Goal: Check status

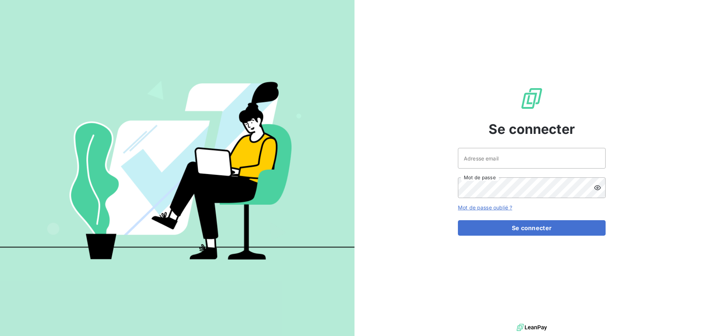
click at [609, 160] on div "Se connecter Adresse email Mot de passe Mot de passe oublié ? Se connecter" at bounding box center [531, 161] width 354 height 322
click at [600, 161] on input "Adresse email" at bounding box center [532, 158] width 148 height 21
click at [0, 336] on div at bounding box center [0, 336] width 0 height 0
type input "rfroge@oet.fr"
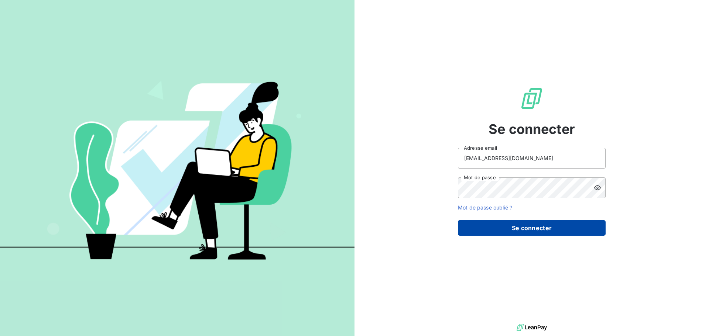
click at [511, 226] on button "Se connecter" at bounding box center [532, 227] width 148 height 15
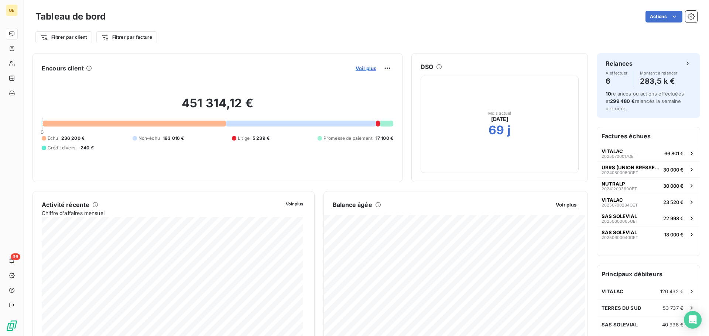
click at [362, 69] on span "Voir plus" at bounding box center [365, 68] width 21 height 6
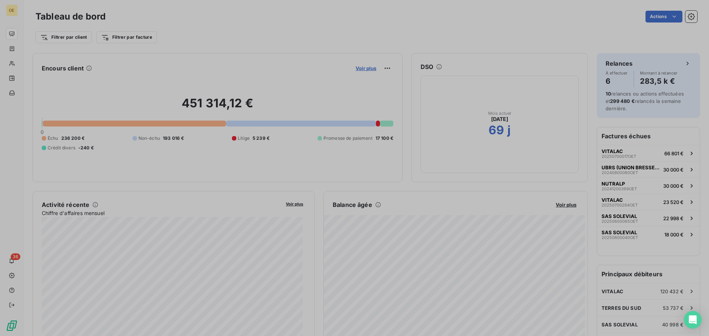
scroll to position [225, 278]
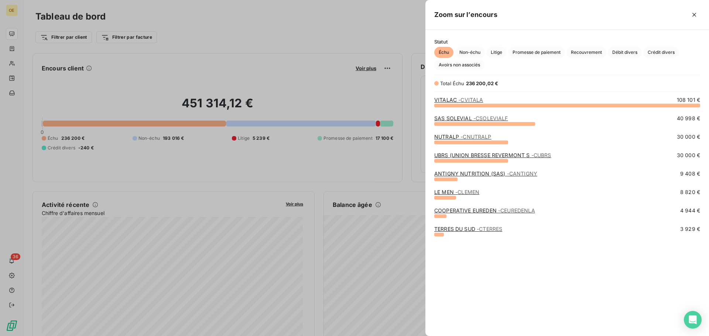
click at [440, 53] on span "Échu" at bounding box center [443, 52] width 19 height 11
click at [401, 76] on div at bounding box center [354, 168] width 709 height 336
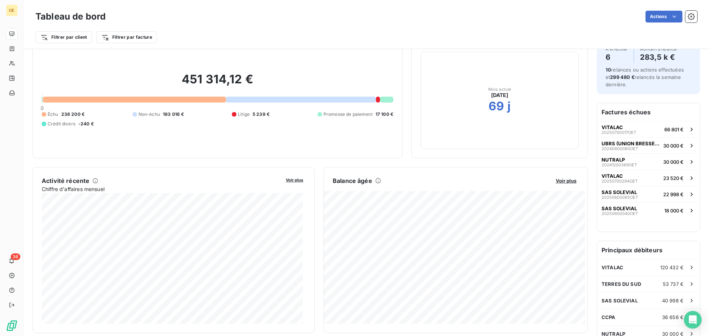
scroll to position [74, 0]
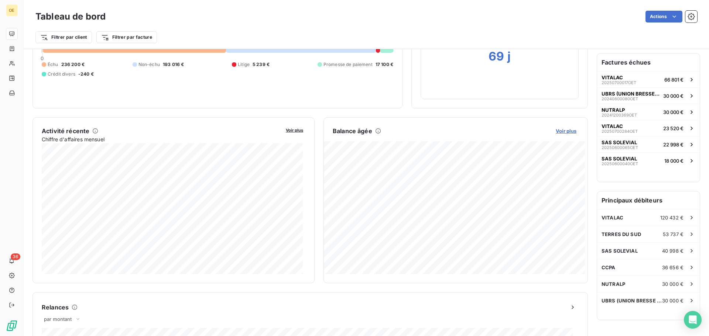
click at [561, 131] on span "Voir plus" at bounding box center [565, 131] width 21 height 6
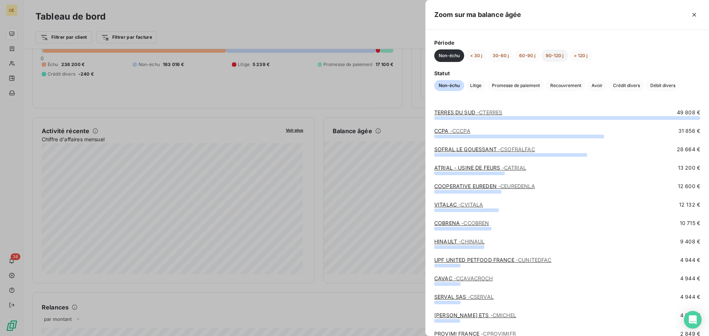
click at [547, 57] on button "90-120 j" at bounding box center [554, 55] width 27 height 13
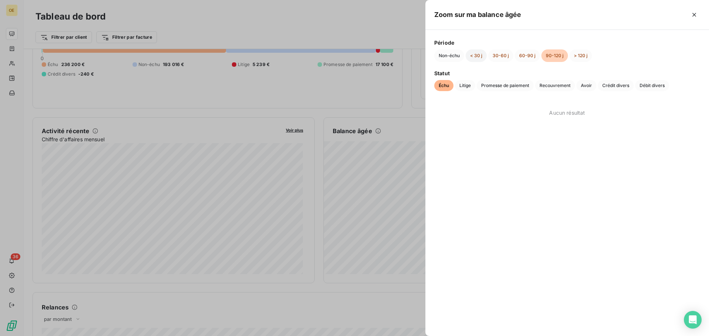
click at [477, 52] on button "< 30 j" at bounding box center [475, 55] width 21 height 13
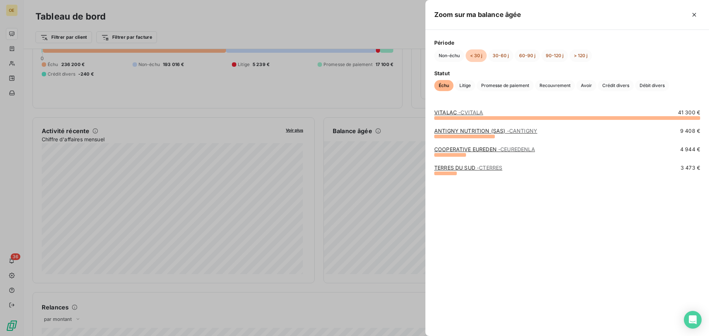
click at [383, 72] on div at bounding box center [354, 168] width 709 height 336
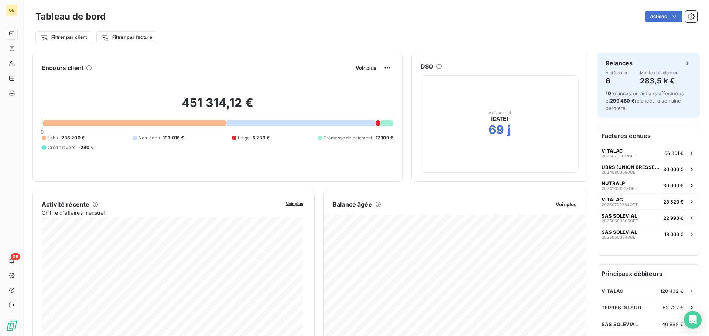
scroll to position [0, 0]
click at [367, 69] on span "Voir plus" at bounding box center [365, 68] width 21 height 6
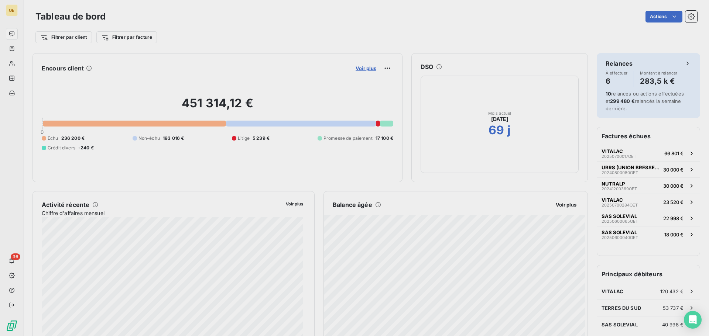
scroll to position [6, 6]
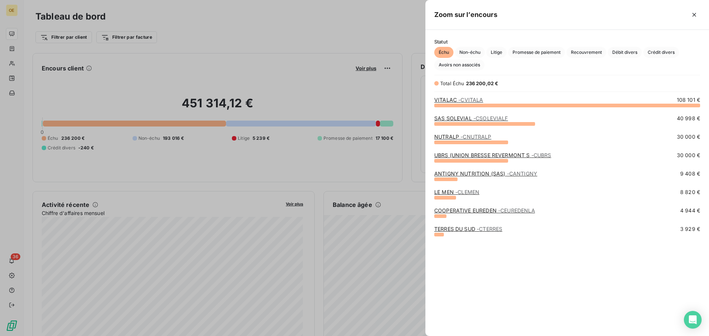
click at [458, 100] on span "- CVITALA" at bounding box center [470, 100] width 25 height 6
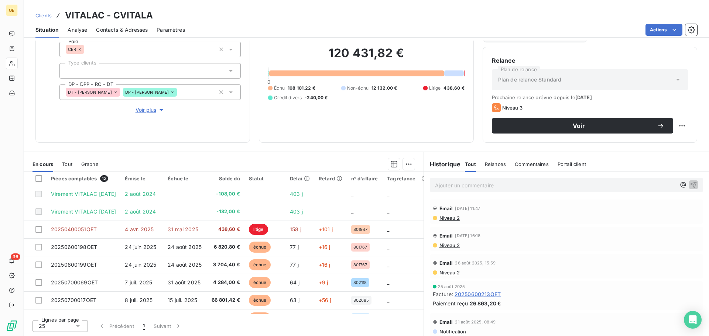
click at [254, 119] on div "Informations client Propriétés Client Pôle CER Type clients DP - DPP - RC - DT …" at bounding box center [366, 69] width 685 height 148
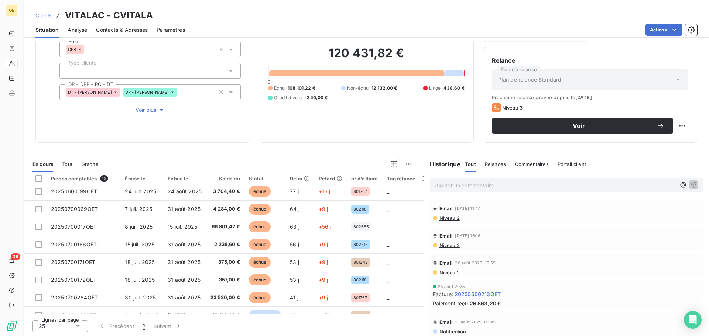
scroll to position [74, 0]
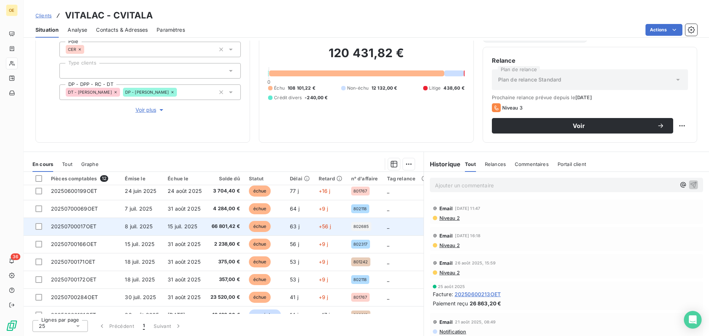
click at [234, 227] on span "66 801,42 €" at bounding box center [225, 226] width 30 height 7
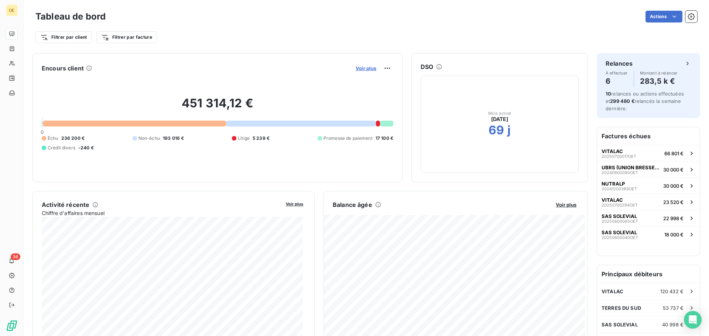
click at [363, 66] on span "Voir plus" at bounding box center [365, 68] width 21 height 6
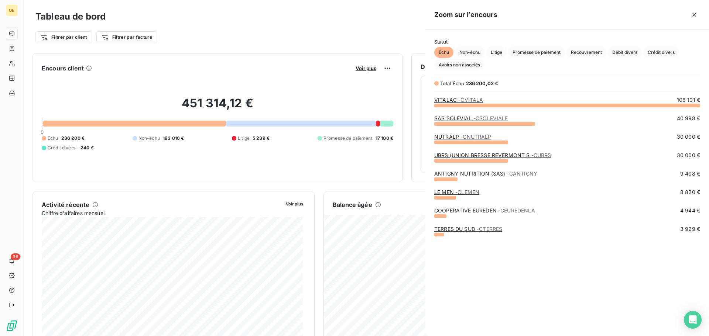
scroll to position [225, 278]
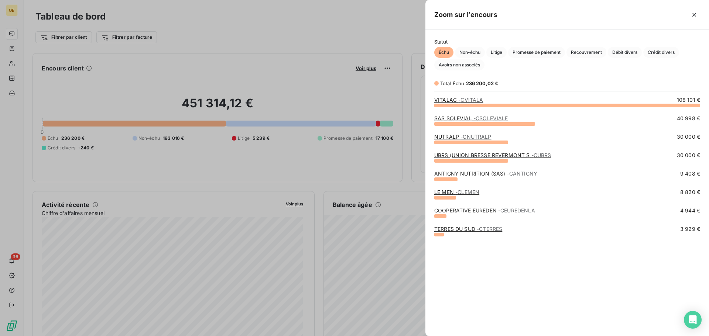
click at [456, 100] on link "VITALAC - CVITALA" at bounding box center [458, 100] width 49 height 6
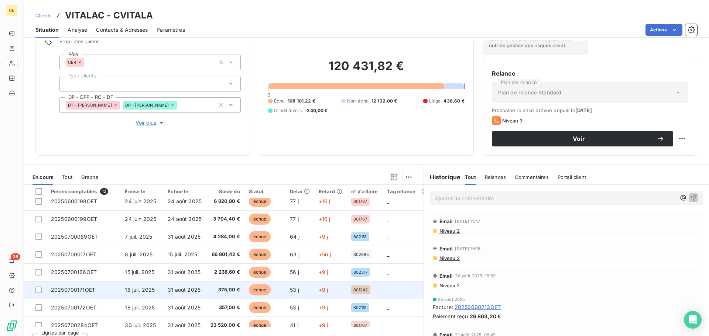
scroll to position [74, 0]
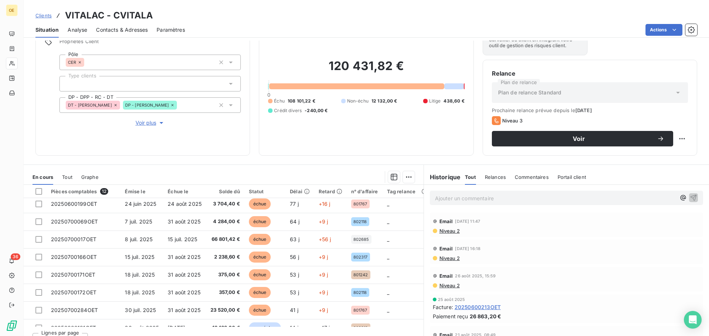
click at [254, 160] on div "Informations client Propriétés Client Pôle CER Type clients DP - DPP - RC - DT …" at bounding box center [366, 189] width 685 height 296
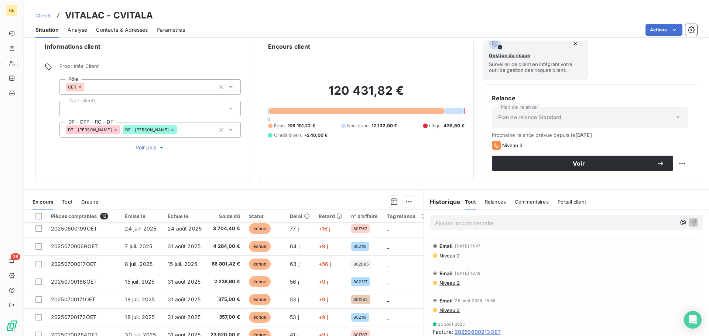
scroll to position [0, 0]
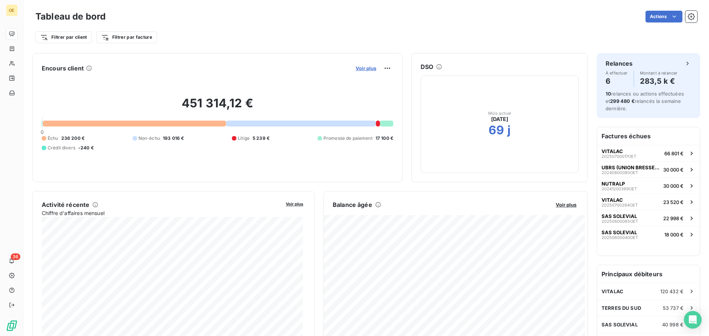
click at [369, 69] on span "Voir plus" at bounding box center [365, 68] width 21 height 6
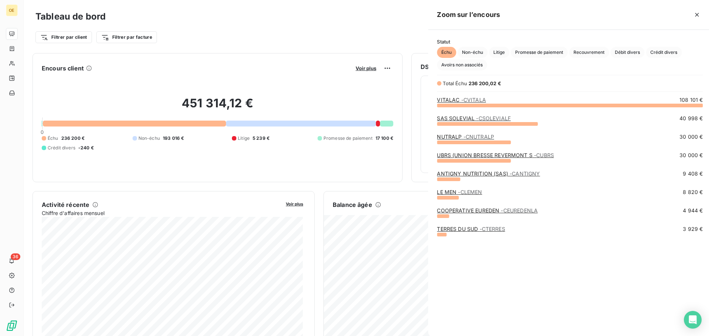
scroll to position [331, 278]
